Goal: Find contact information: Find contact information

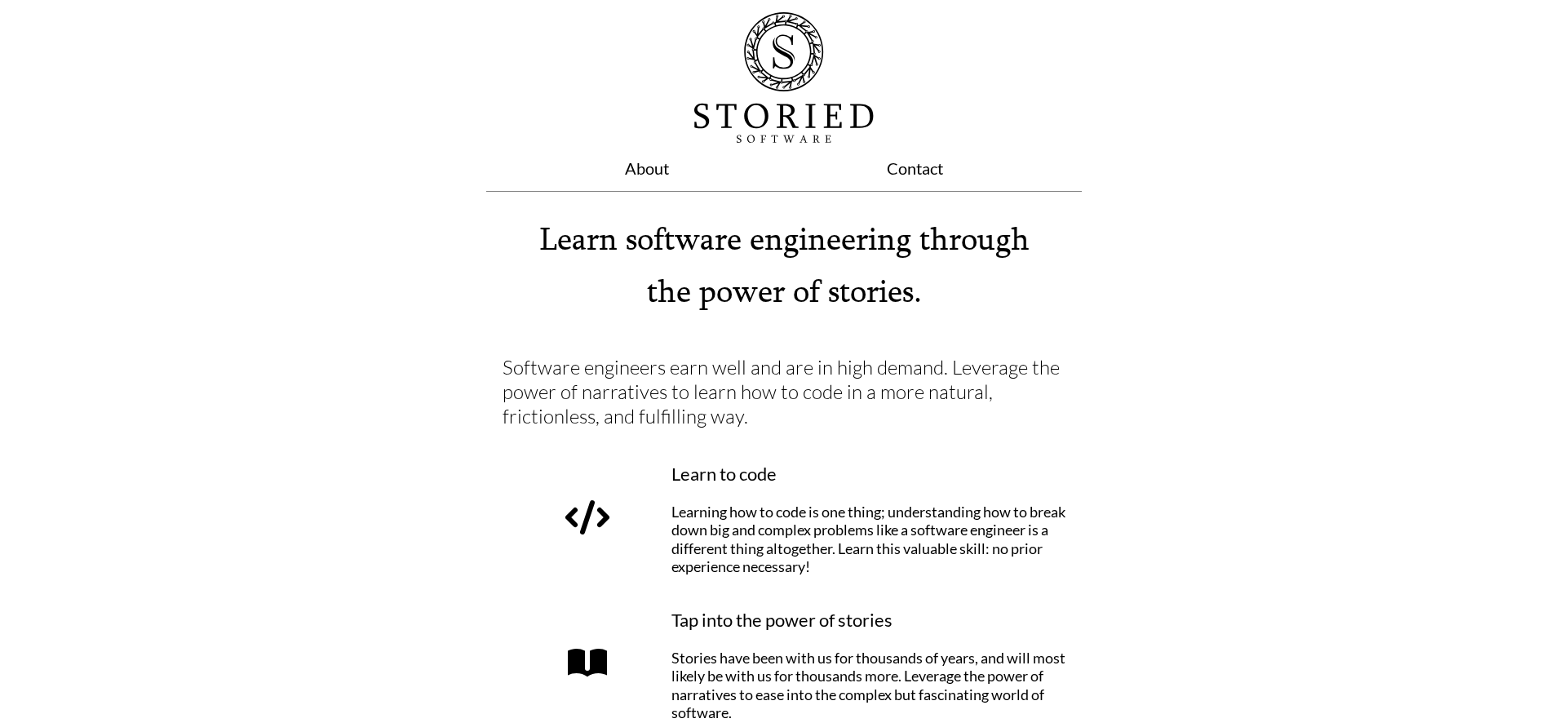
click at [890, 171] on link "Contact" at bounding box center [915, 168] width 56 height 19
